Goal: Submit feedback/report problem

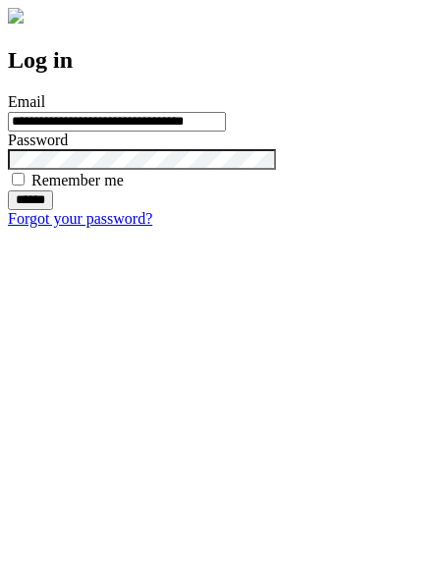
type input "**********"
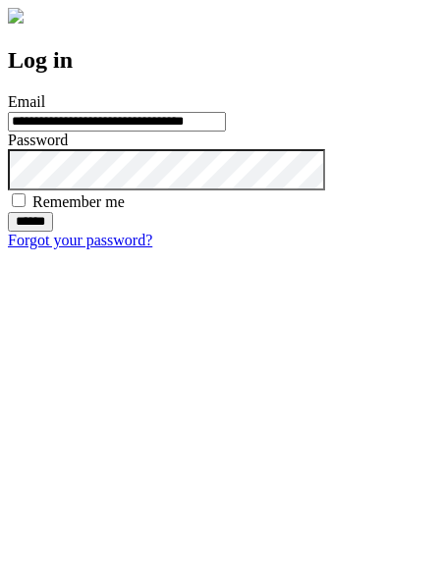
click at [53, 232] on input "******" at bounding box center [30, 222] width 45 height 20
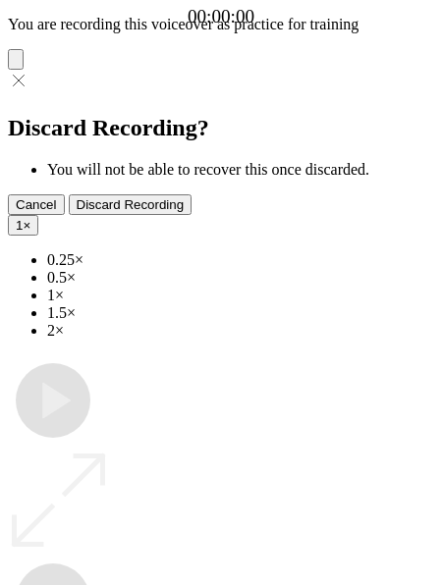
type input "**********"
